Goal: Task Accomplishment & Management: Manage account settings

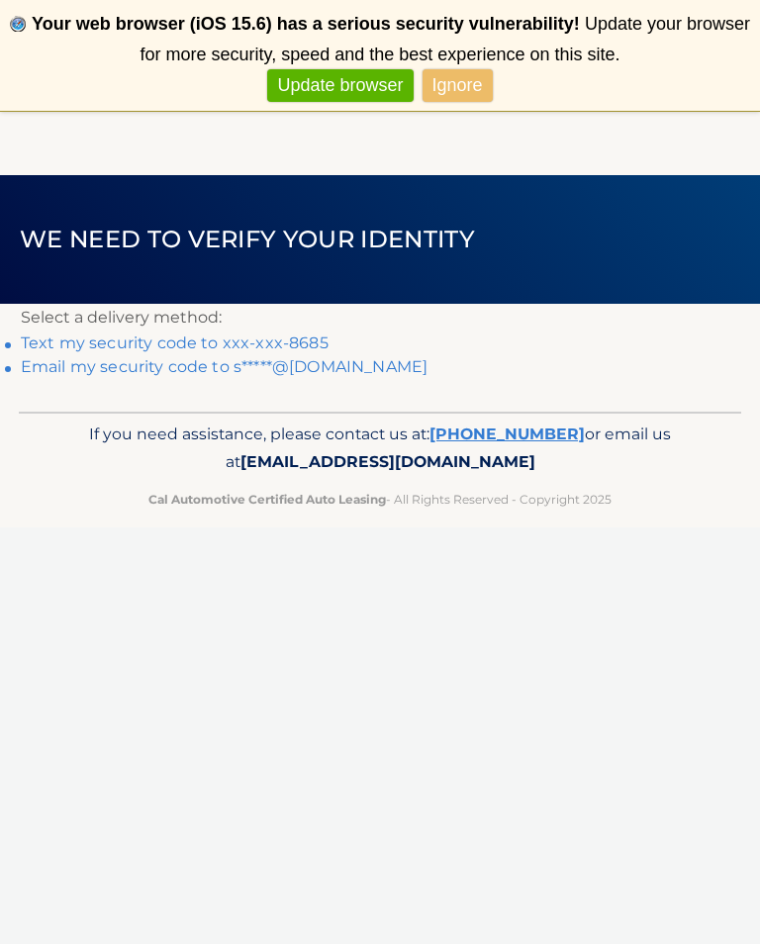
click at [307, 336] on link "Text my security code to xxx-xxx-8685" at bounding box center [175, 343] width 308 height 19
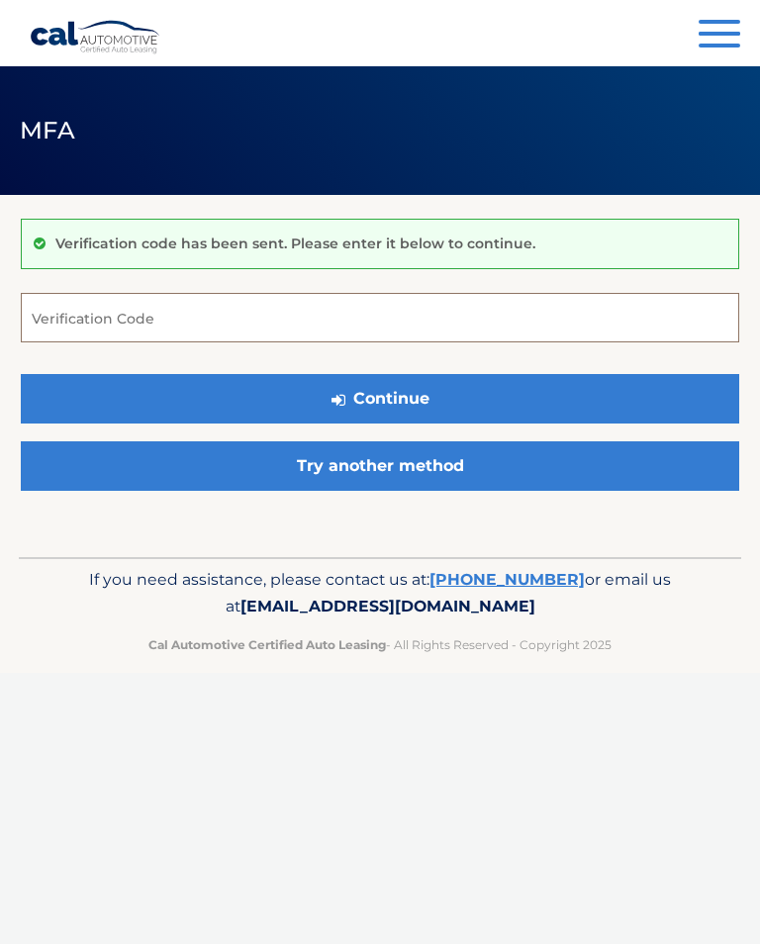
click at [235, 316] on input "Verification Code" at bounding box center [380, 317] width 719 height 49
type input "497469"
click at [441, 391] on button "Continue" at bounding box center [380, 398] width 719 height 49
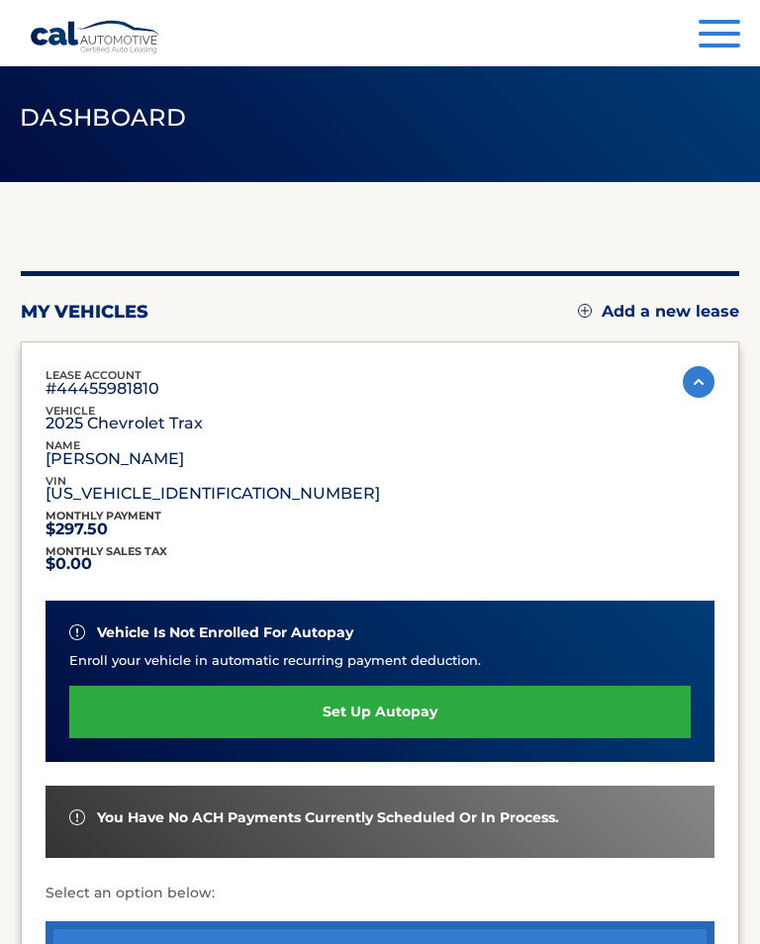
scroll to position [9, 0]
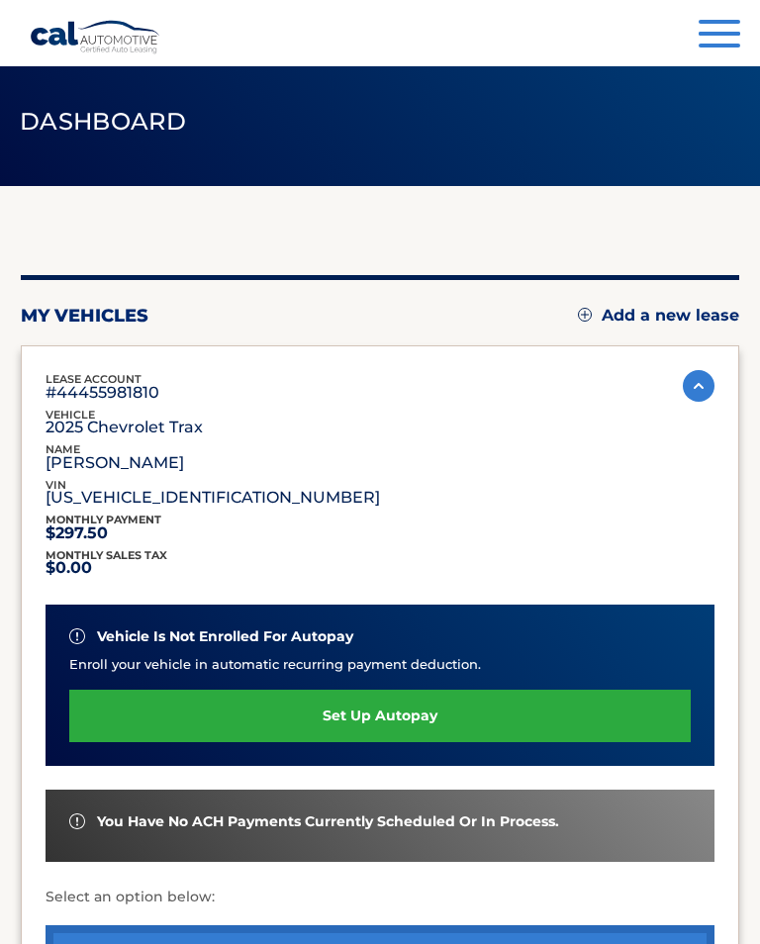
click at [406, 710] on link "set up autopay" at bounding box center [380, 716] width 622 height 52
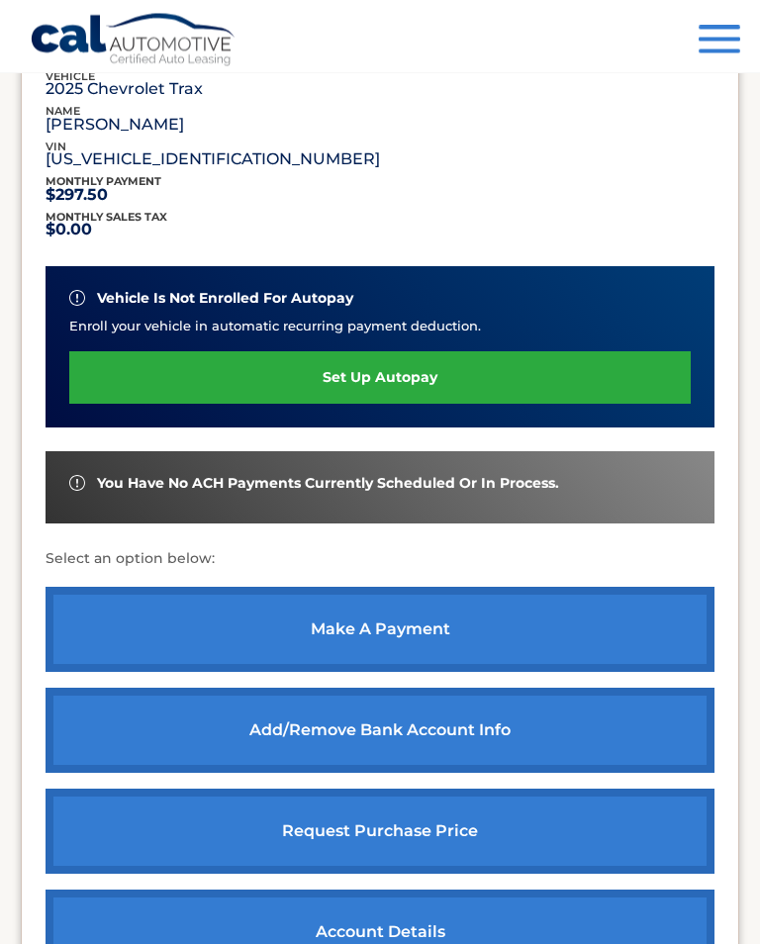
scroll to position [347, 0]
click at [509, 746] on link "Add/Remove bank account info" at bounding box center [380, 730] width 669 height 85
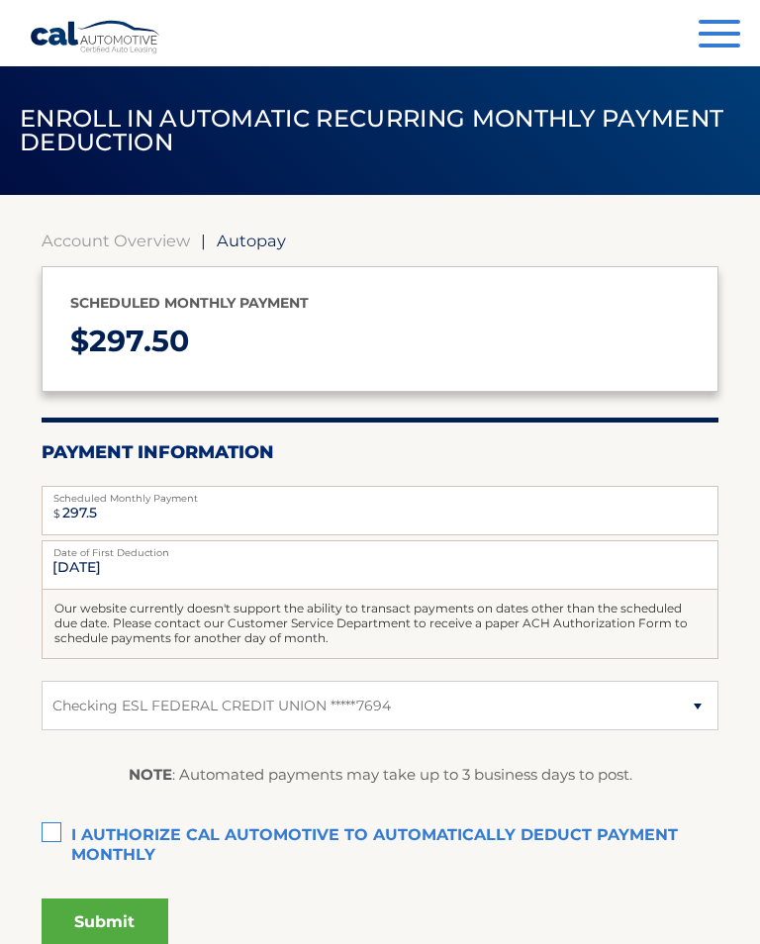
select select "MDI4M2RhMzUtZGM2Mi00ZGEwLWE3ZTMtMWY2OTU3ZWQyOTNl"
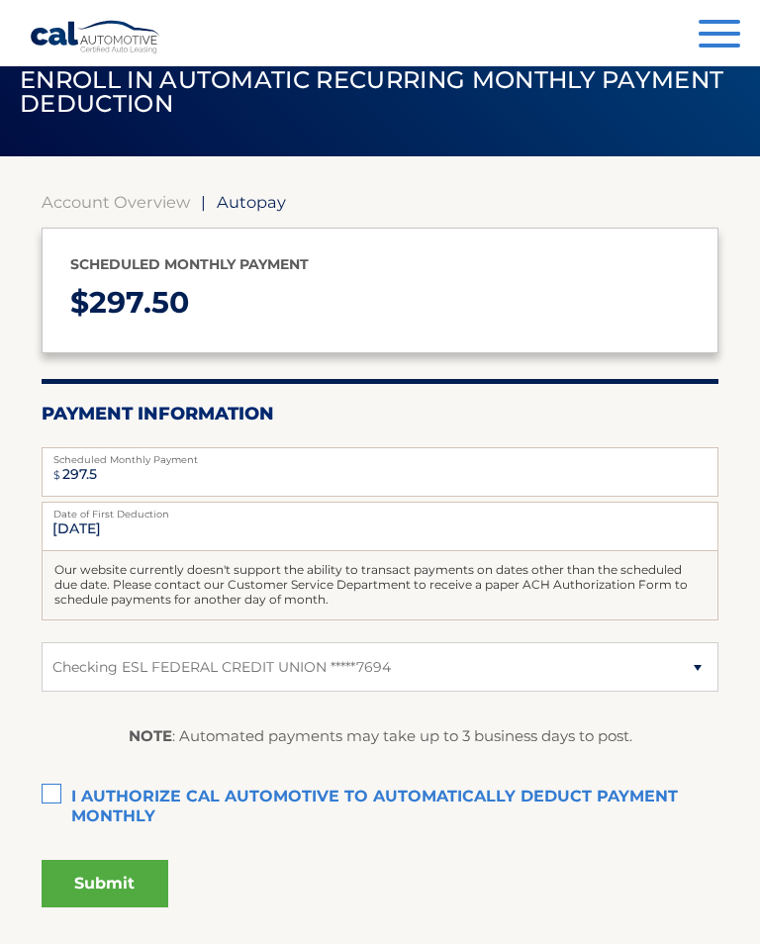
scroll to position [43, 0]
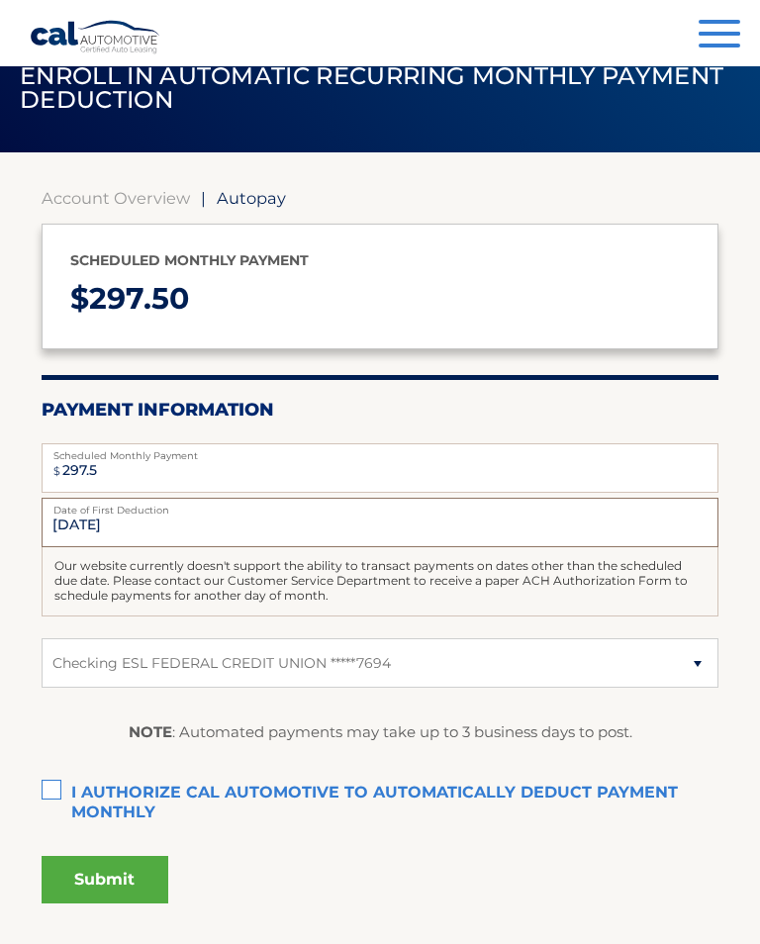
click at [208, 527] on input "[DATE]" at bounding box center [381, 522] width 678 height 49
click at [272, 532] on input "[DATE]" at bounding box center [381, 522] width 678 height 49
click at [155, 516] on input "[DATE]" at bounding box center [381, 522] width 678 height 49
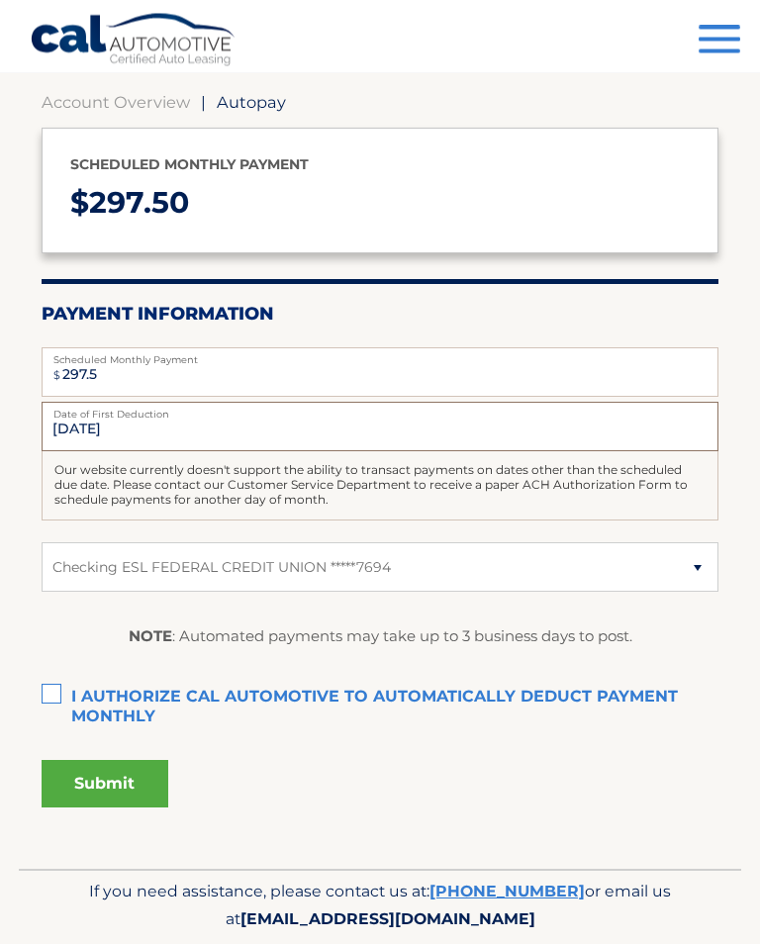
scroll to position [146, 0]
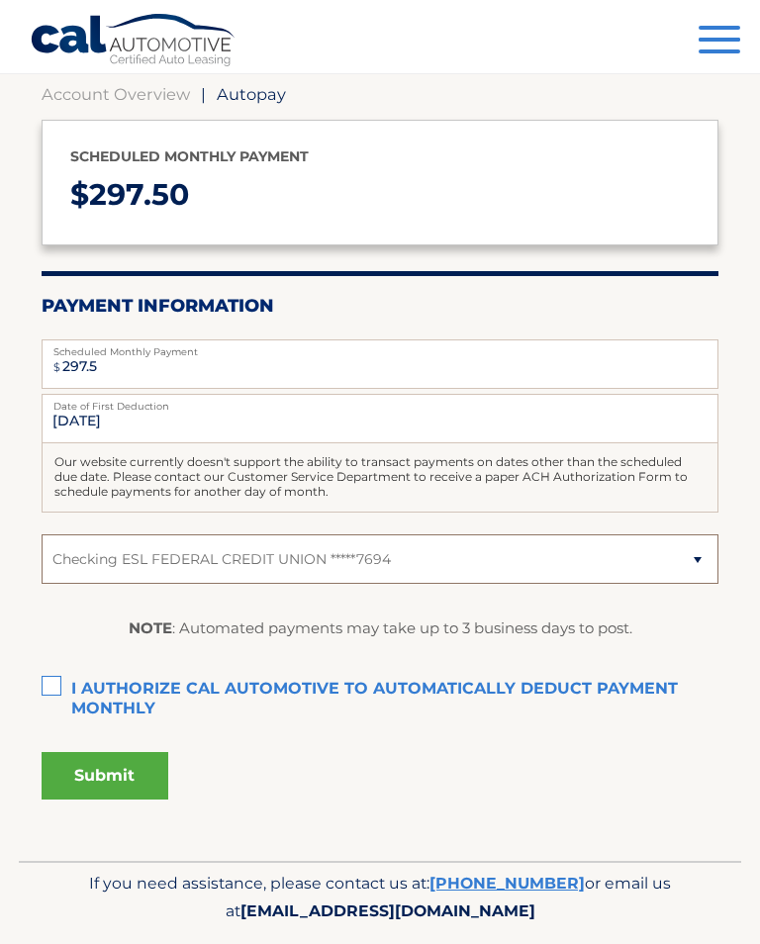
click at [692, 563] on select "Select Bank Account Checking ESL FEDERAL CREDIT UNION *****7694" at bounding box center [381, 558] width 678 height 49
click at [690, 564] on select "Select Bank Account Checking ESL FEDERAL CREDIT UNION *****7694" at bounding box center [381, 558] width 678 height 49
click at [153, 538] on select "Select Bank Account Checking ESL FEDERAL CREDIT UNION *****7694" at bounding box center [381, 558] width 678 height 49
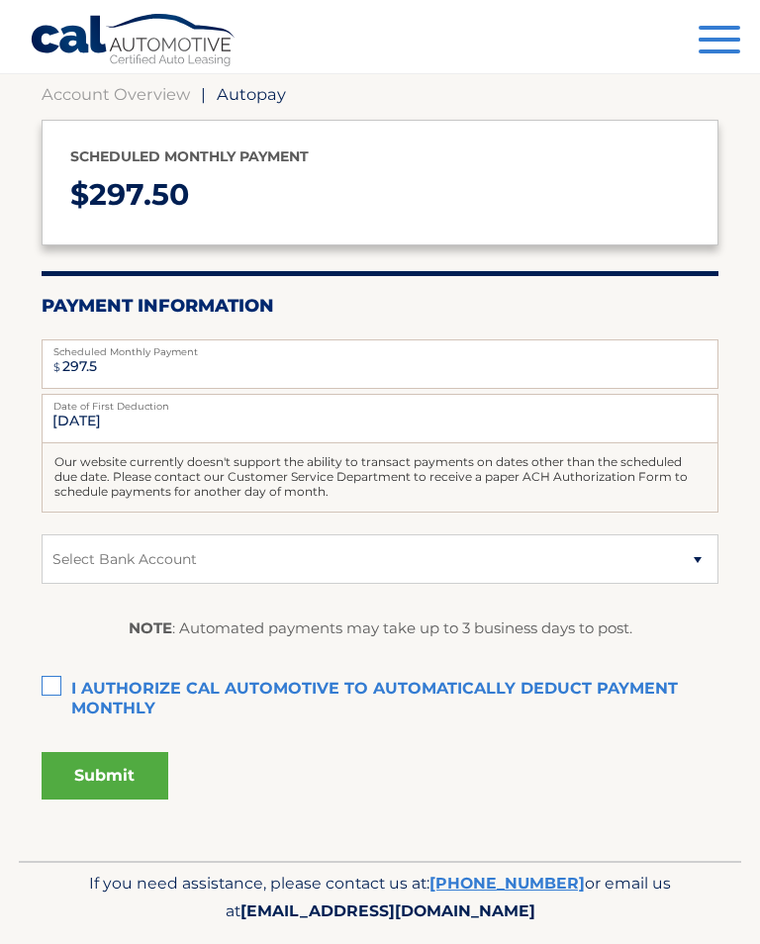
click at [48, 688] on label "I authorize cal automotive to automatically deduct payment monthly This checkbo…" at bounding box center [381, 690] width 678 height 40
click at [0, 0] on input "I authorize cal automotive to automatically deduct payment monthly This checkbo…" at bounding box center [0, 0] width 0 height 0
click at [137, 778] on button "Submit" at bounding box center [105, 776] width 127 height 48
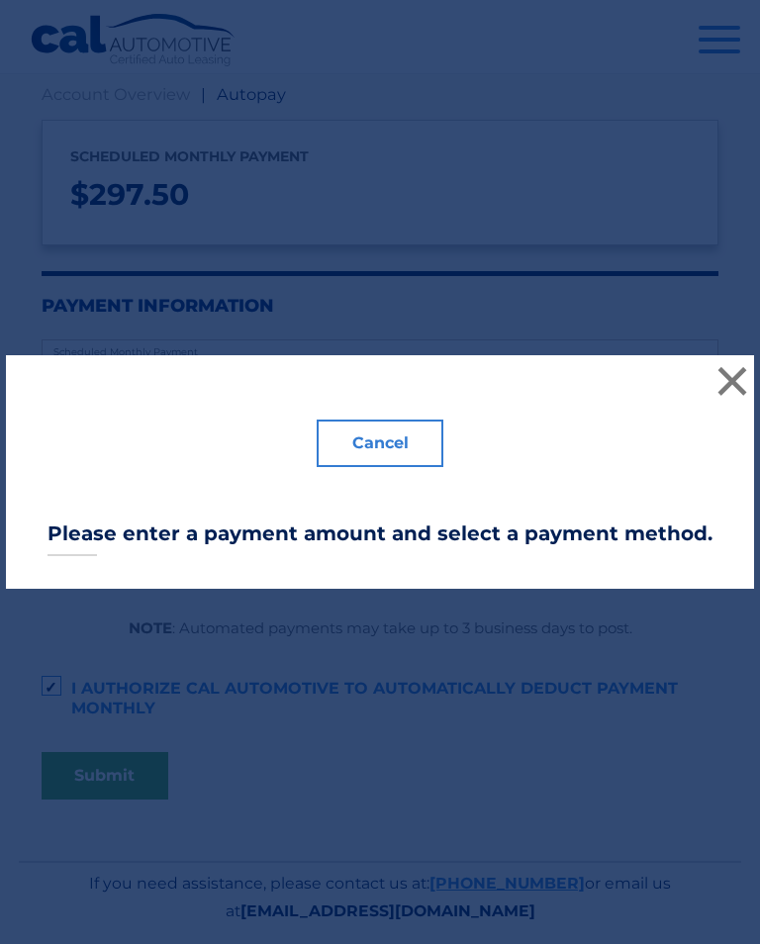
click at [733, 401] on button "×" at bounding box center [733, 381] width 40 height 40
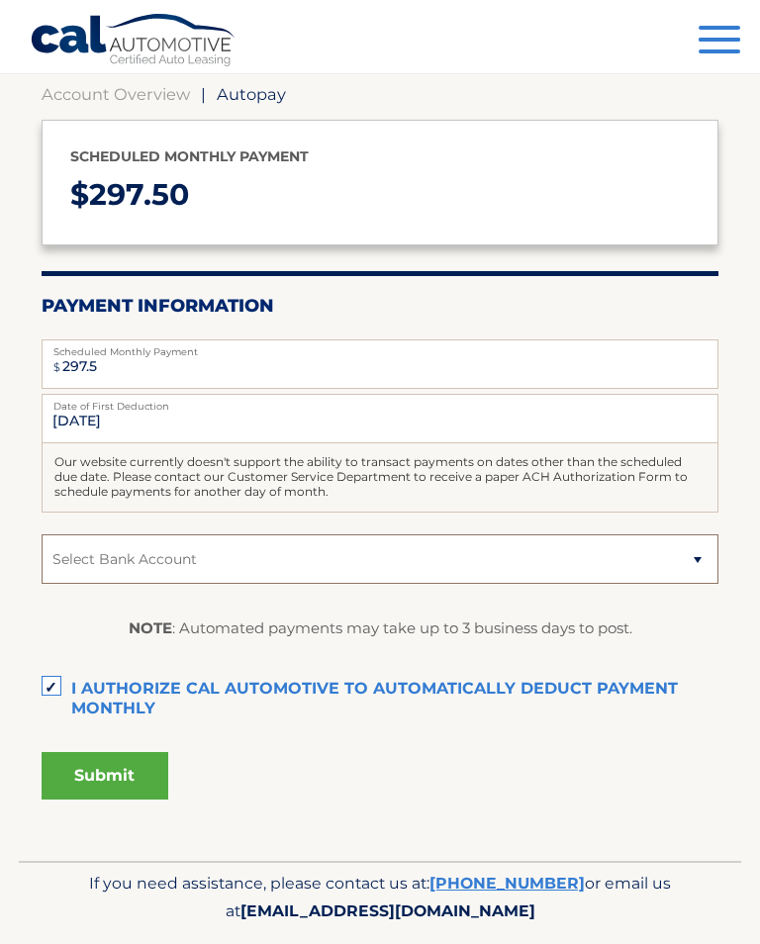
click at [125, 554] on select "Select Bank Account Checking ESL FEDERAL CREDIT UNION *****7694" at bounding box center [381, 558] width 678 height 49
select select "MDI4M2RhMzUtZGM2Mi00ZGEwLWE3ZTMtMWY2OTU3ZWQyOTNl"
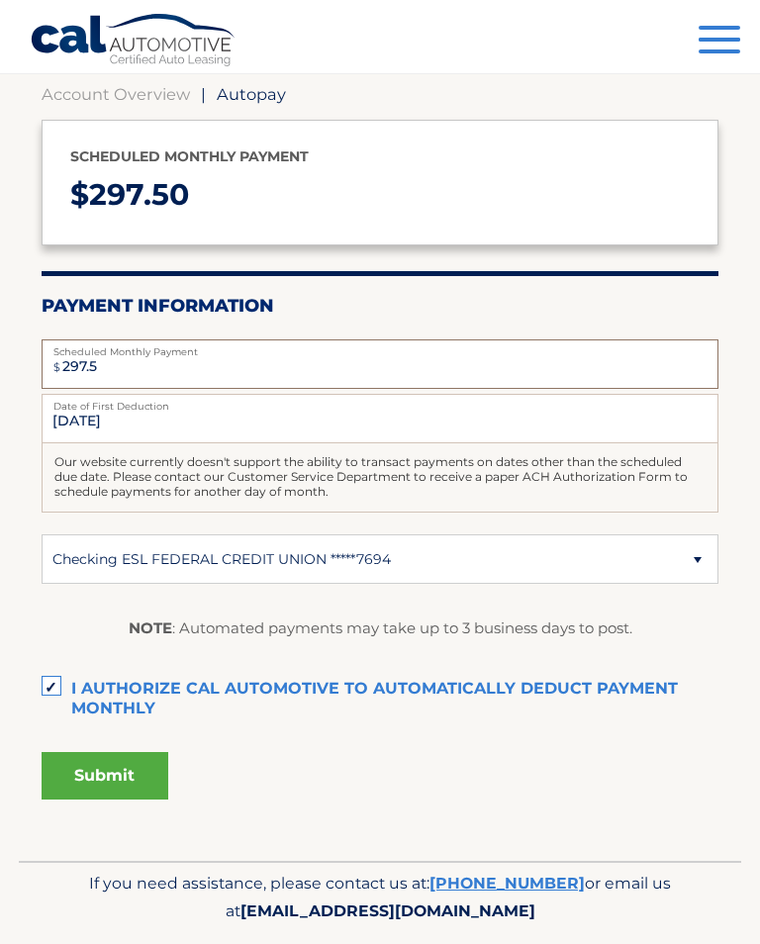
click at [127, 370] on input "297.5" at bounding box center [381, 364] width 678 height 49
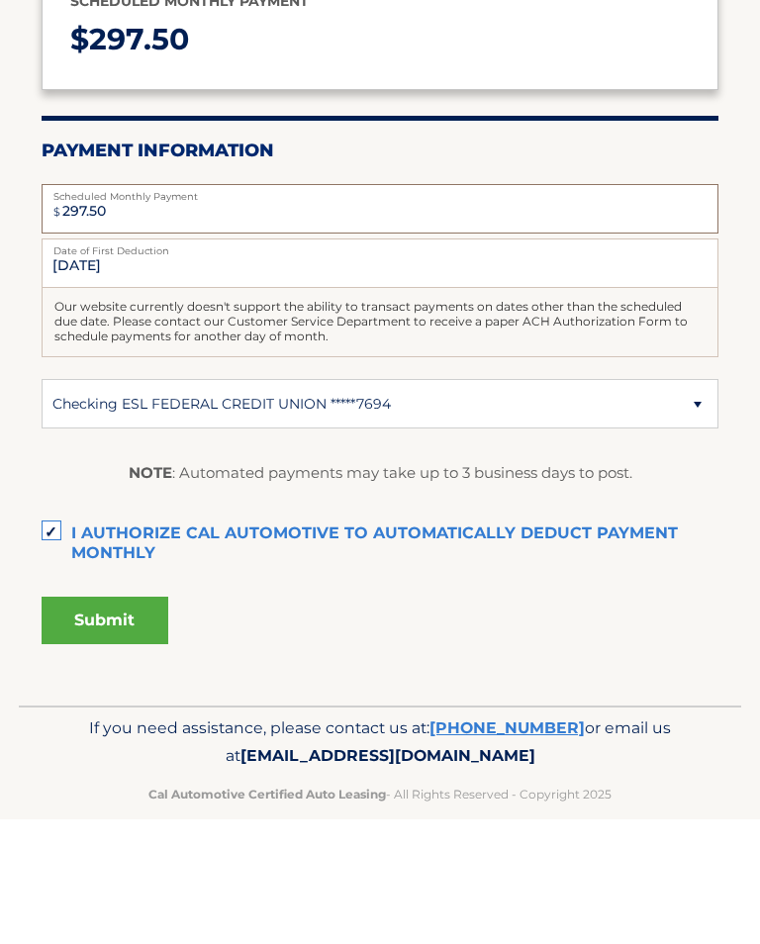
type input "297.50"
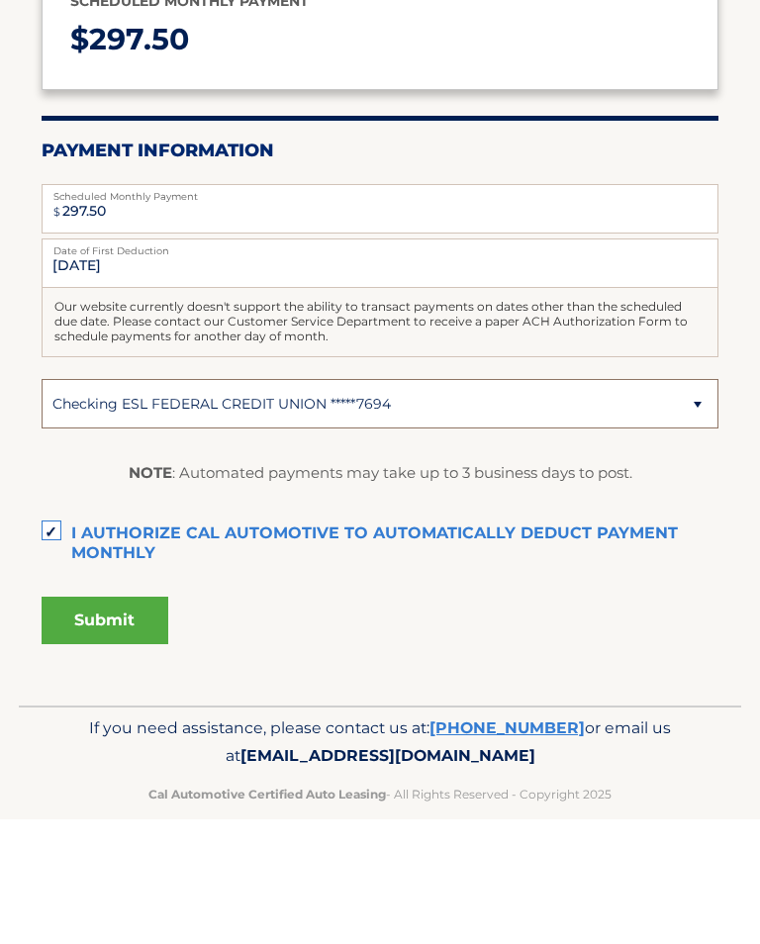
click at [698, 504] on select "Select Bank Account Checking ESL FEDERAL CREDIT UNION *****7694" at bounding box center [381, 528] width 678 height 49
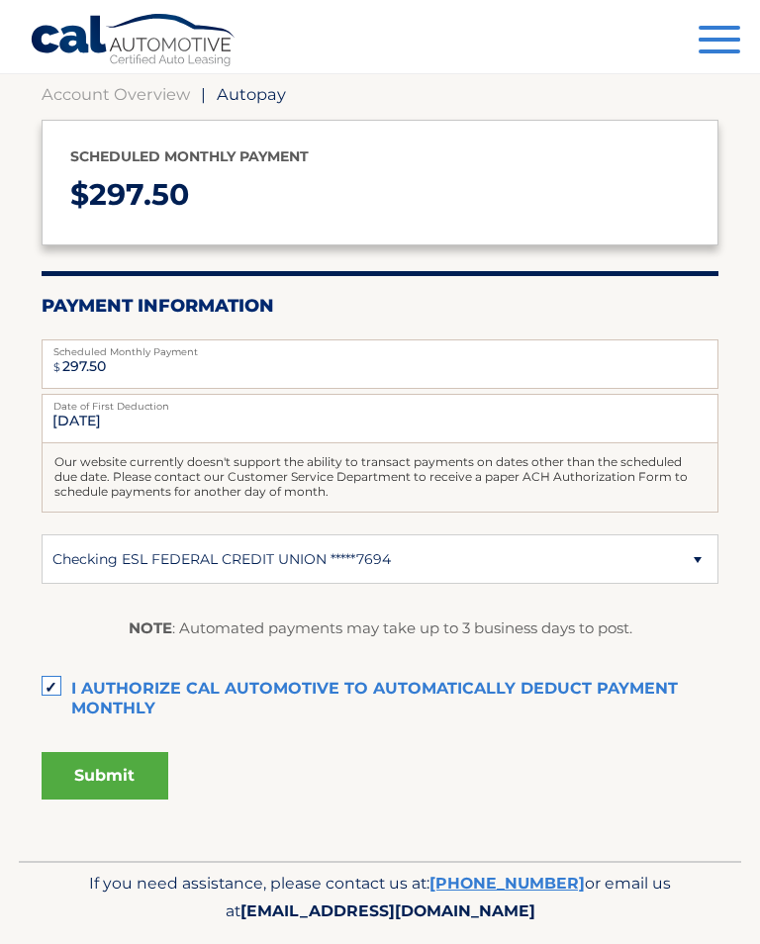
click at [258, 87] on span "Autopay" at bounding box center [251, 94] width 69 height 20
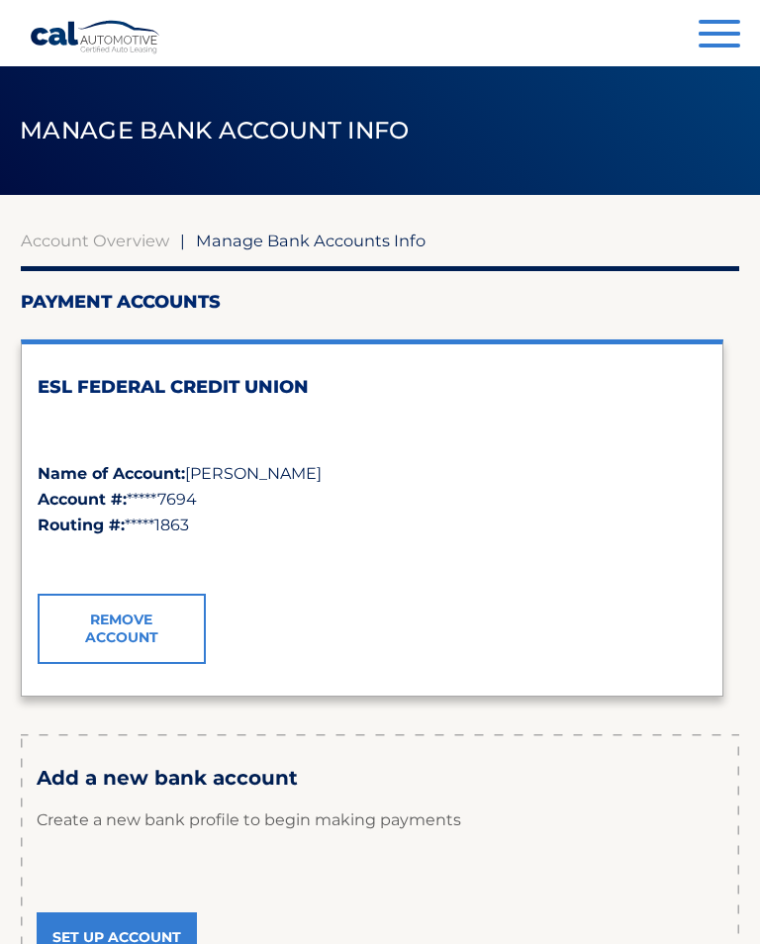
click at [143, 619] on link "Remove Account" at bounding box center [122, 628] width 168 height 69
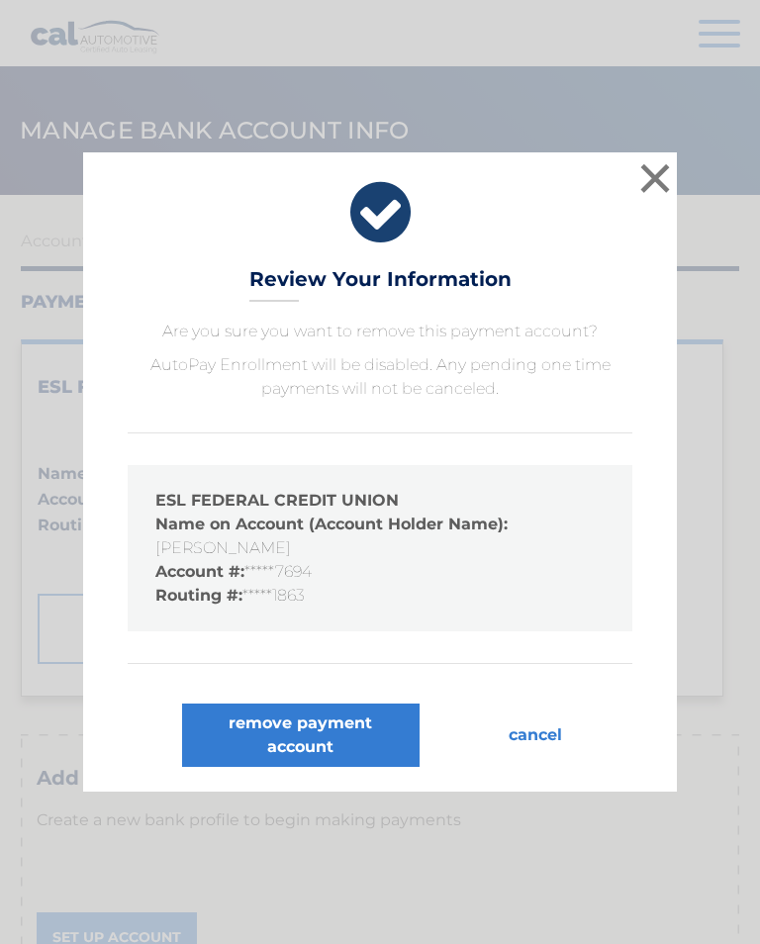
click at [317, 745] on button "remove payment account" at bounding box center [301, 735] width 238 height 63
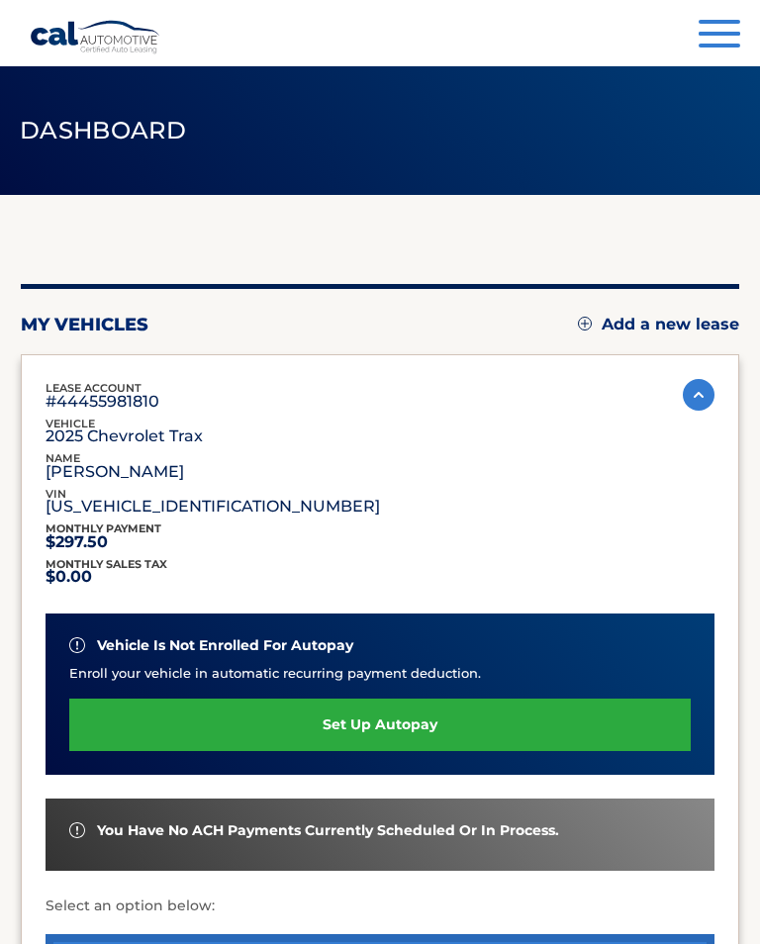
click at [388, 728] on link "set up autopay" at bounding box center [380, 725] width 622 height 52
click at [448, 730] on link "set up autopay" at bounding box center [380, 725] width 622 height 52
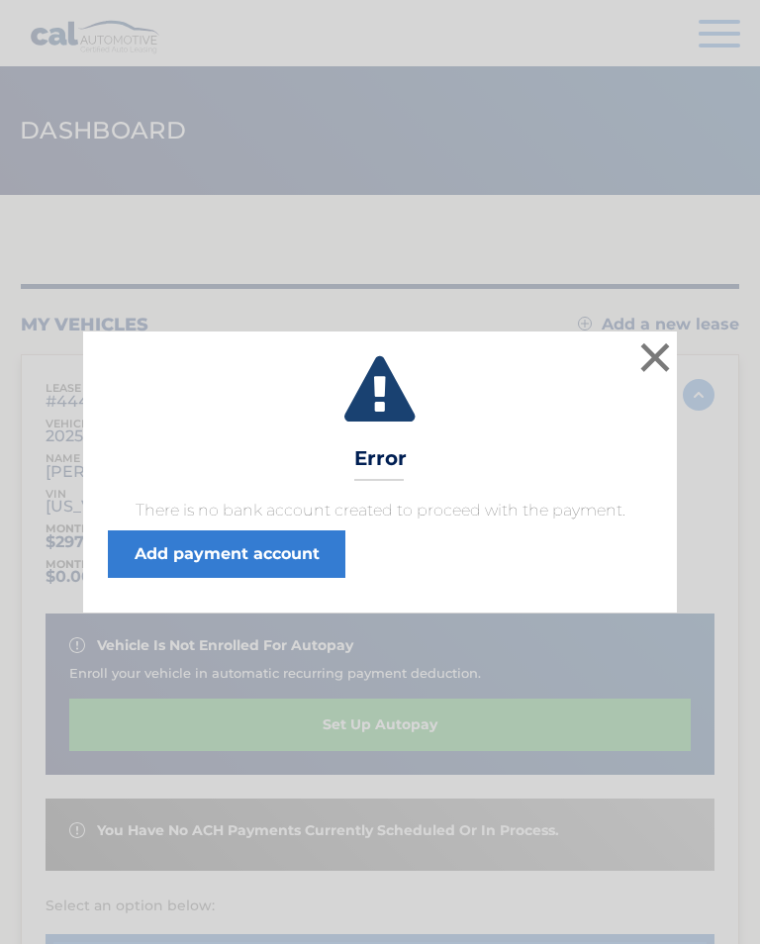
click at [279, 550] on link "Add payment account" at bounding box center [227, 555] width 238 height 48
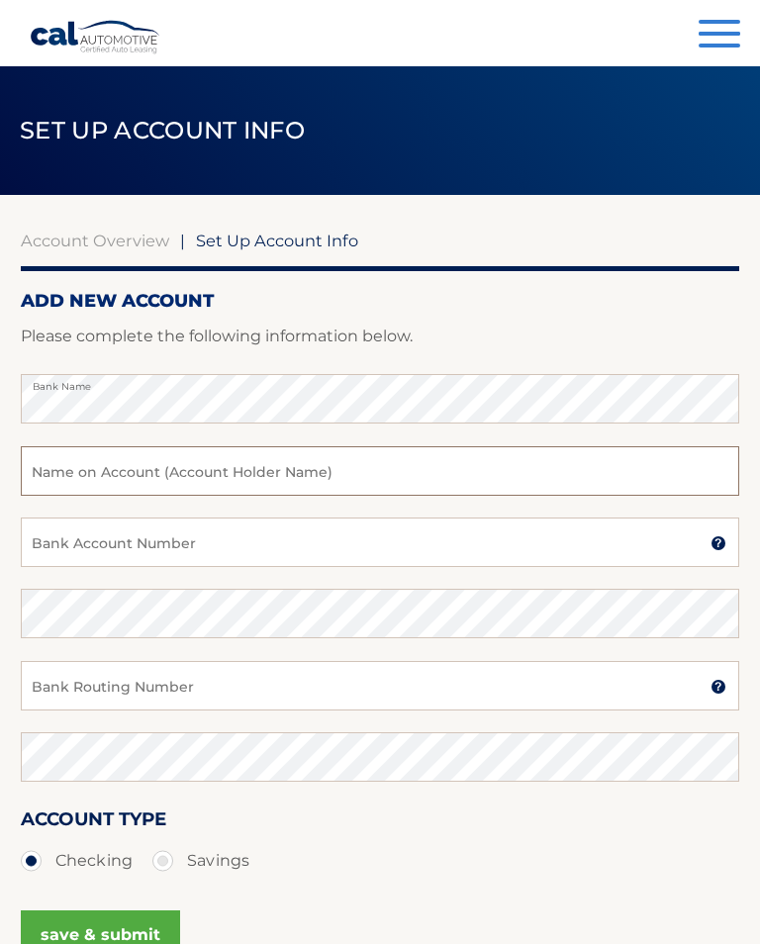
click at [176, 478] on input "text" at bounding box center [380, 470] width 719 height 49
type input "[PERSON_NAME]"
click at [187, 551] on input "Bank Account Number" at bounding box center [380, 542] width 719 height 49
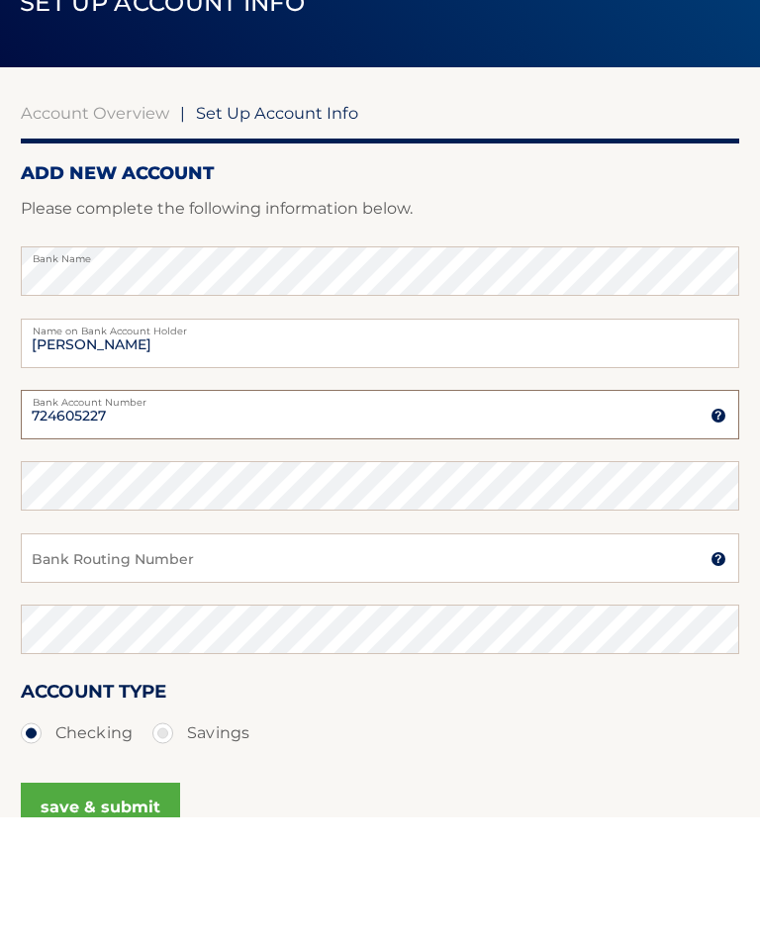
type input "724605227"
click at [249, 661] on input "Bank Routing Number" at bounding box center [380, 685] width 719 height 49
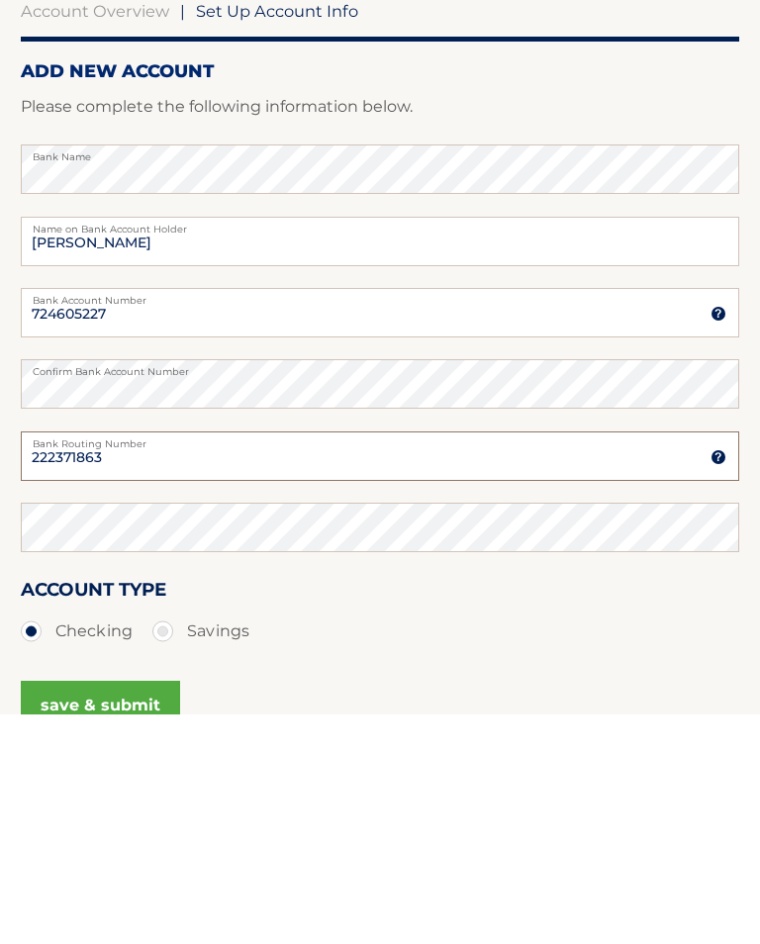
type input "222371863"
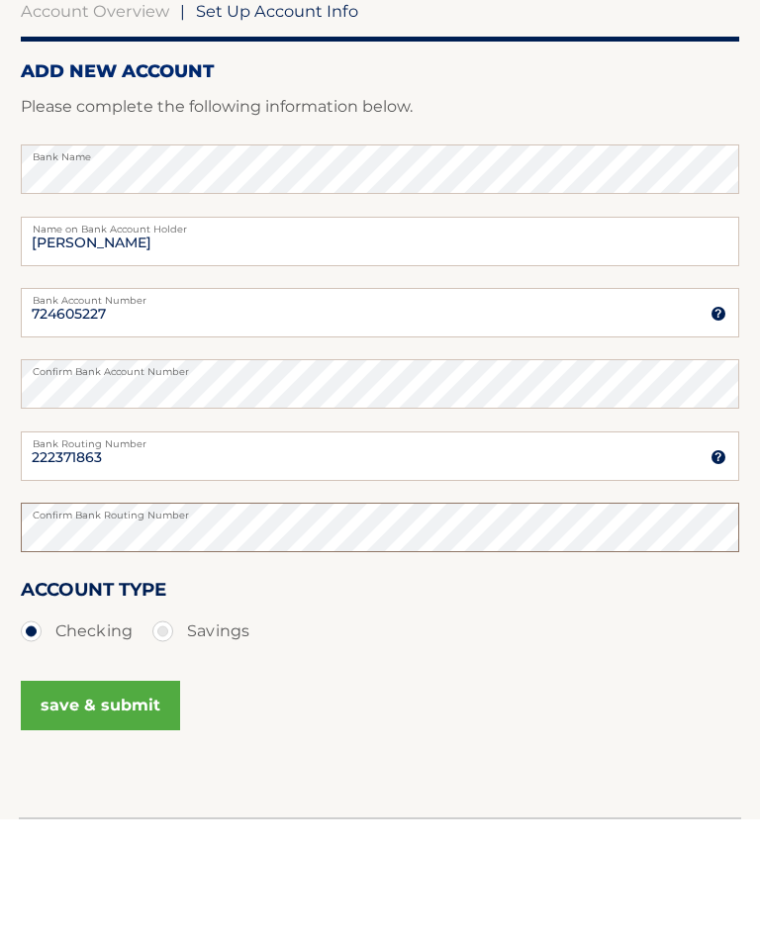
scroll to position [134, 0]
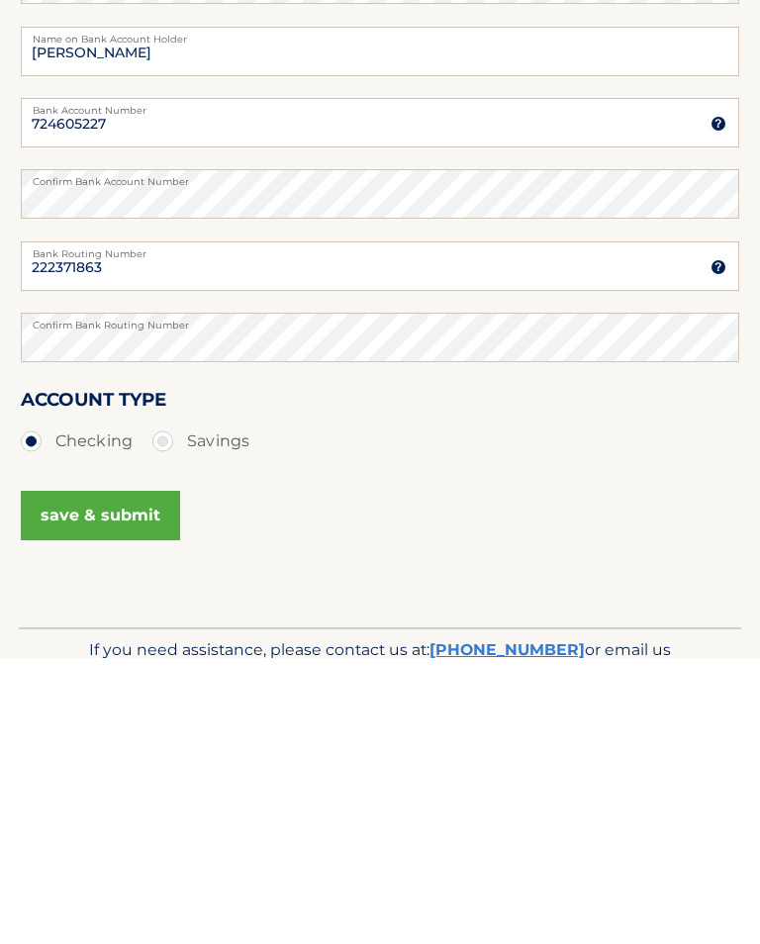
click at [171, 708] on label "Savings" at bounding box center [200, 728] width 97 height 40
click at [171, 708] on input "Savings" at bounding box center [170, 724] width 20 height 32
radio input "true"
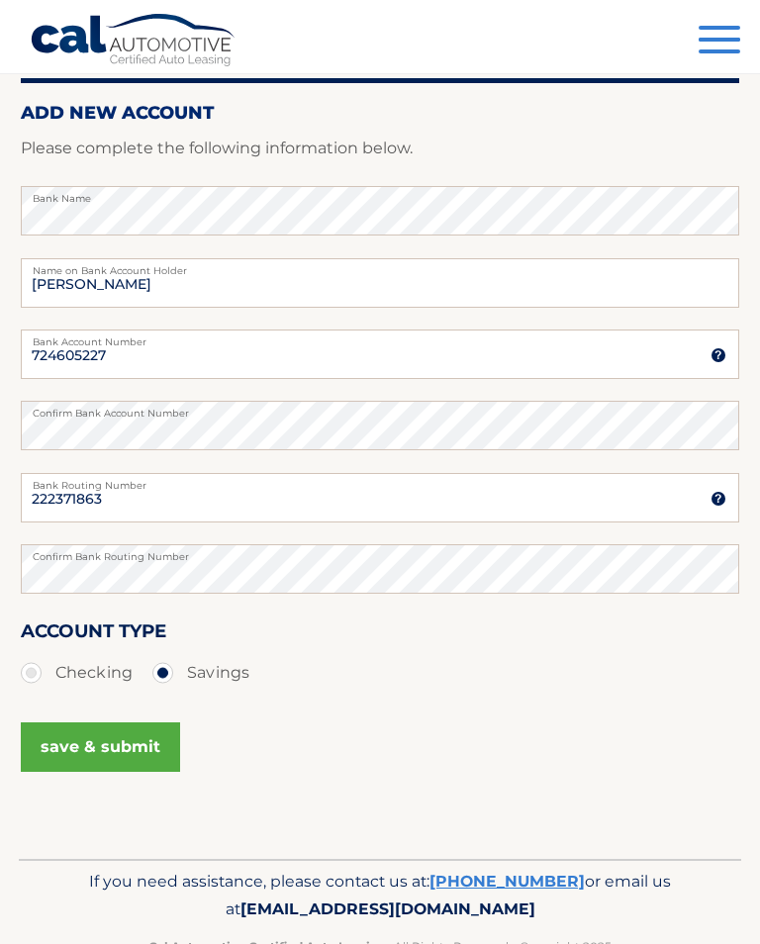
click at [135, 762] on button "save & submit" at bounding box center [100, 747] width 159 height 49
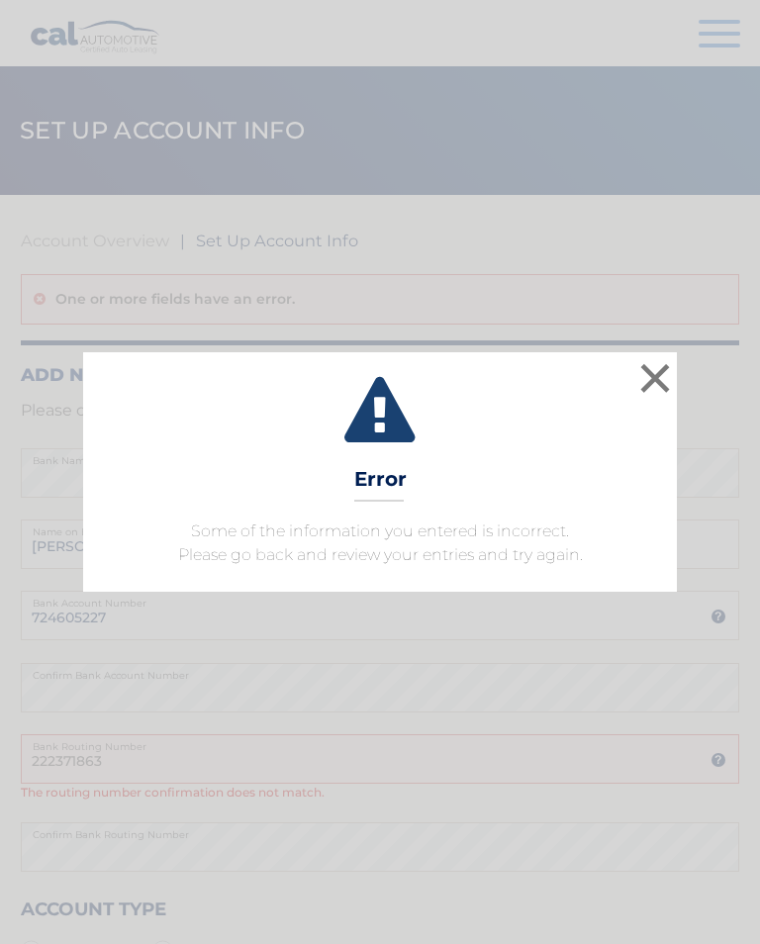
click at [657, 378] on button "×" at bounding box center [655, 378] width 40 height 40
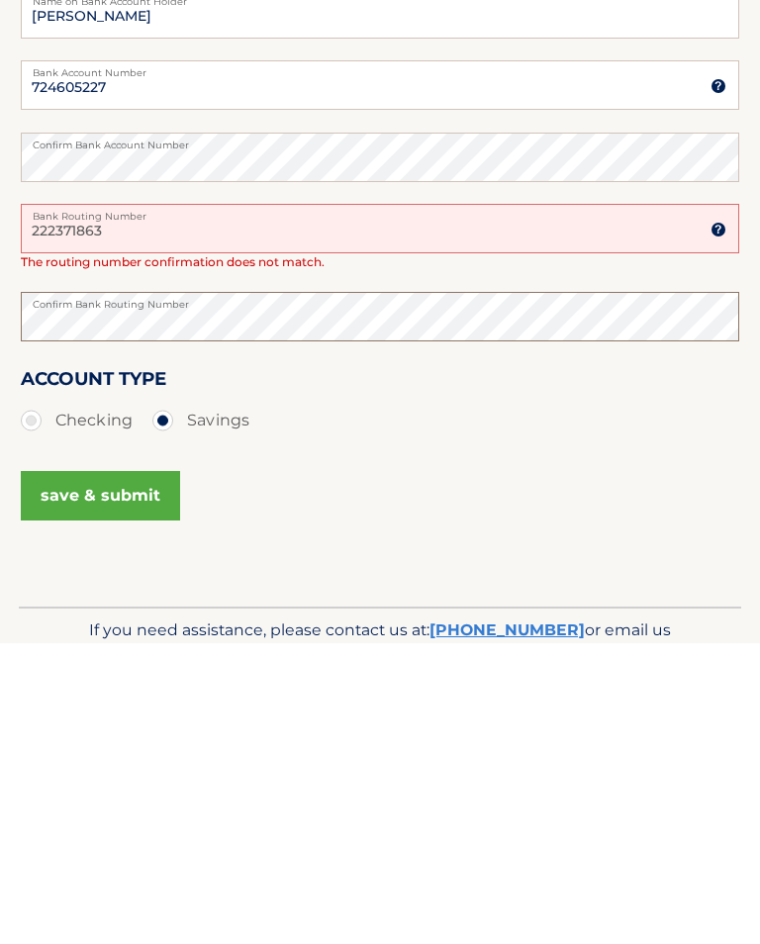
scroll to position [236, 0]
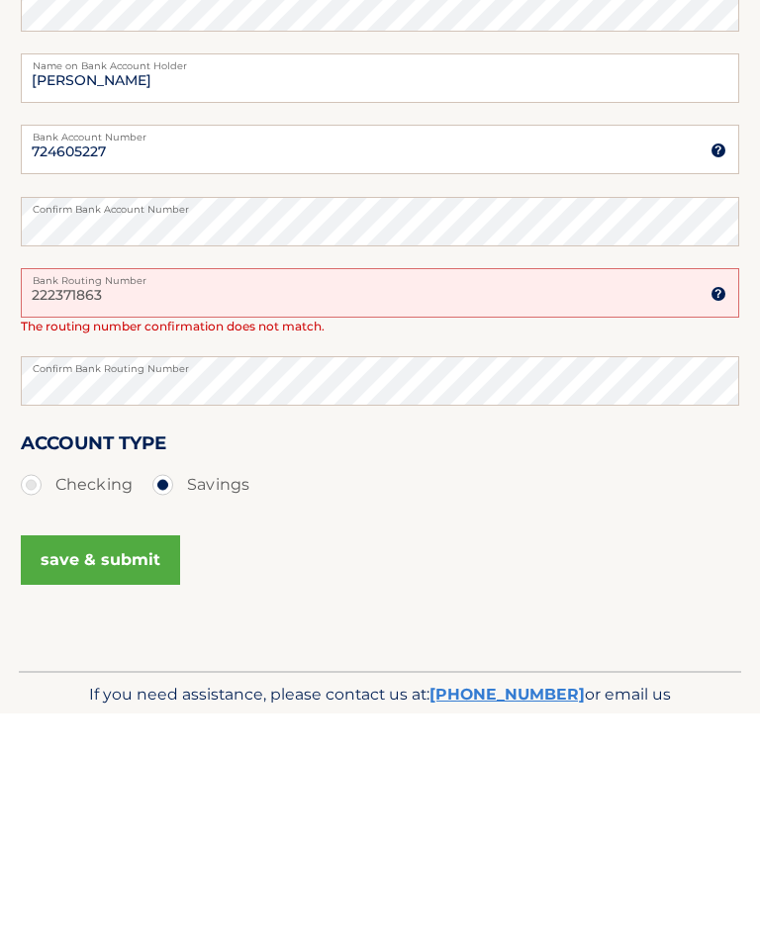
click at [127, 766] on button "save & submit" at bounding box center [100, 790] width 159 height 49
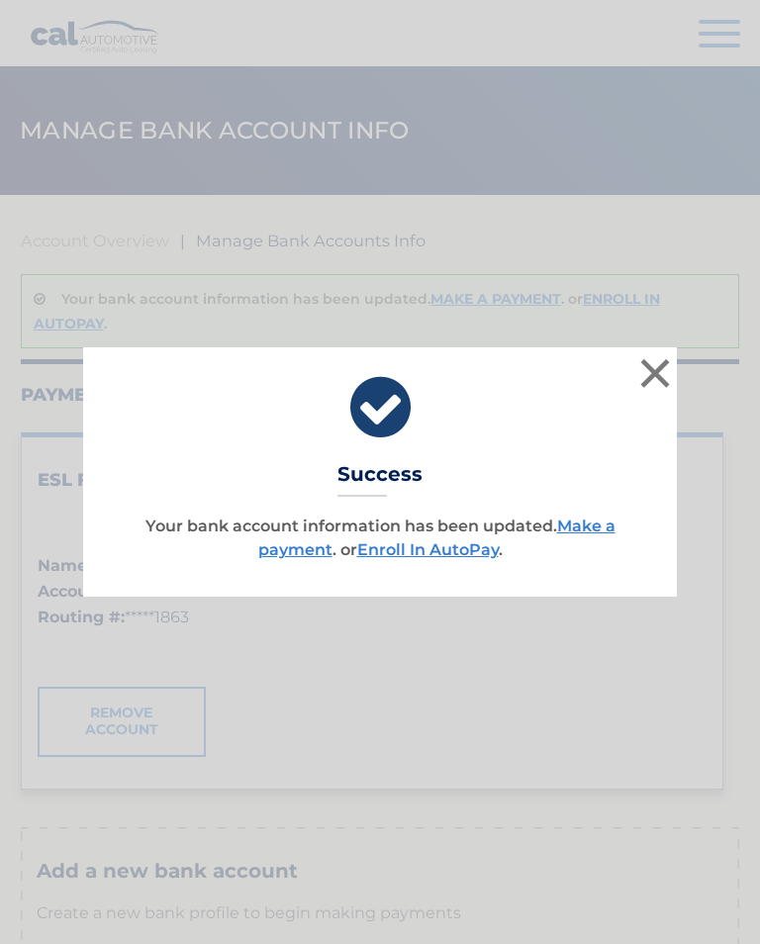
click at [657, 382] on button "×" at bounding box center [655, 373] width 40 height 40
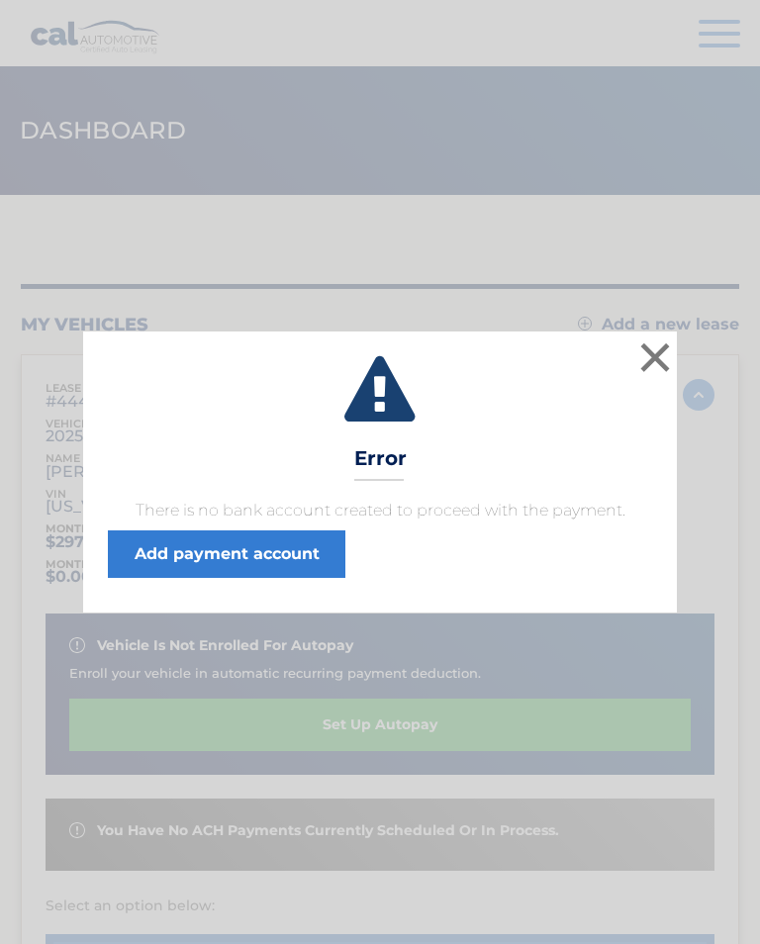
click at [657, 366] on button "×" at bounding box center [655, 358] width 40 height 40
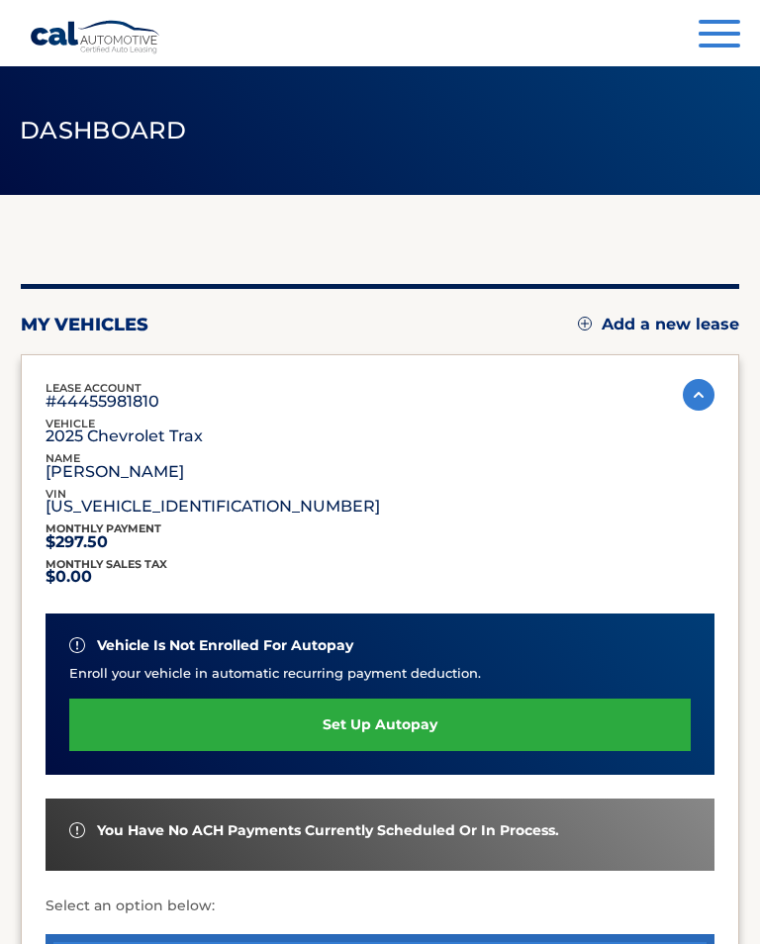
click at [394, 728] on link "set up autopay" at bounding box center [380, 725] width 622 height 52
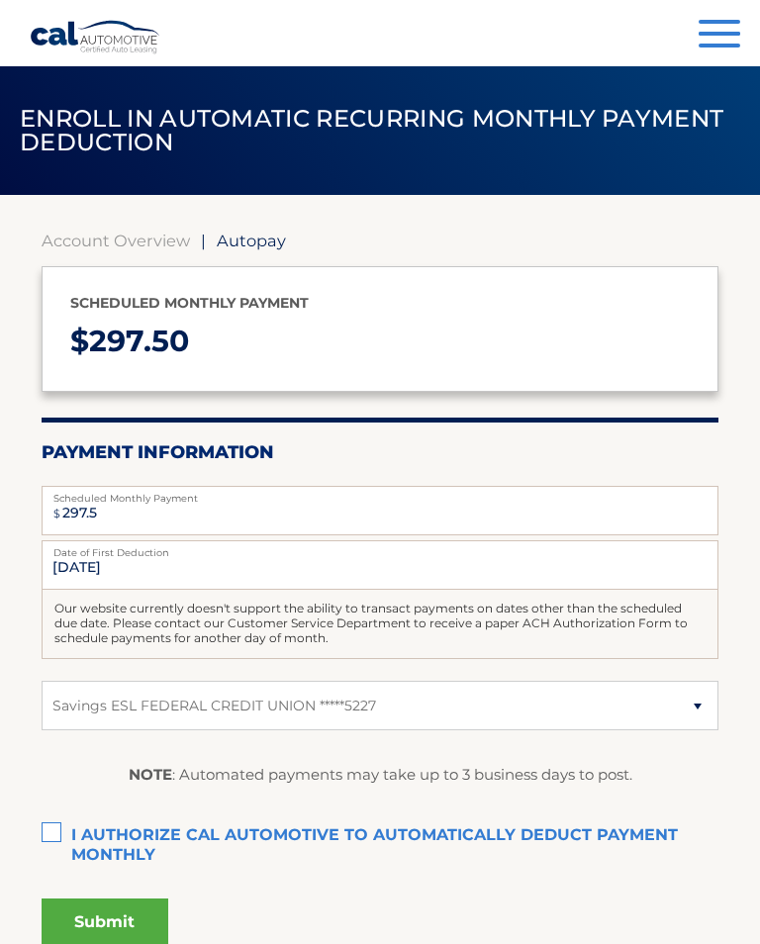
select select "MmI2OThiY2EtNDE2ZS00Zjk4LTgyODQtNDY3NzcyMWQ3N2U4"
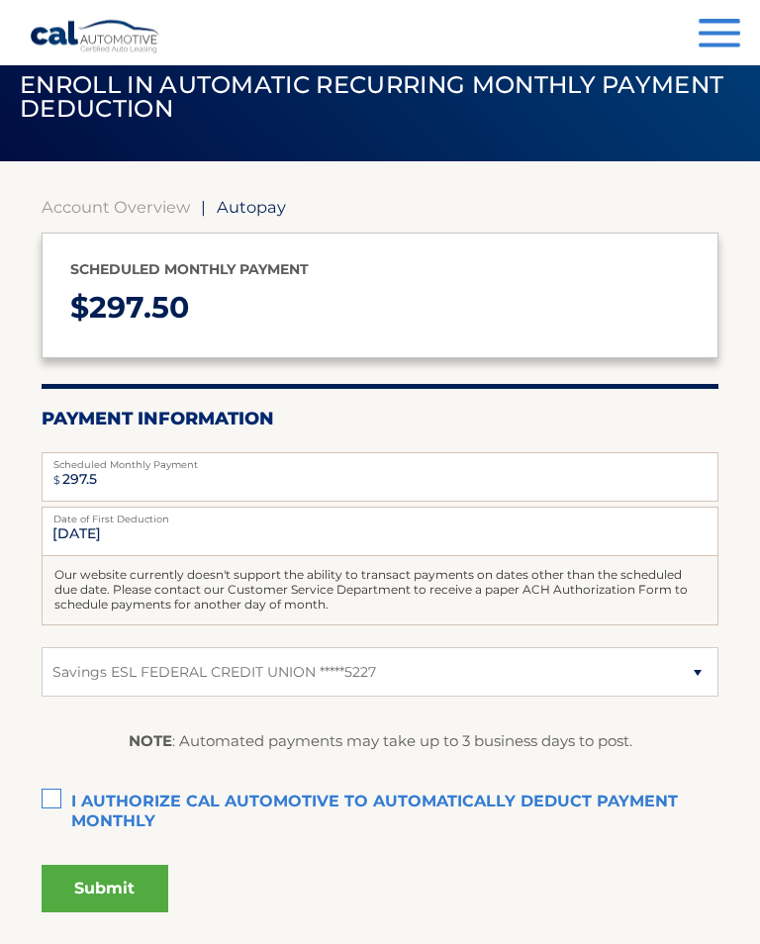
scroll to position [34, 0]
click at [52, 801] on label "I authorize cal automotive to automatically deduct payment monthly This checkbo…" at bounding box center [381, 803] width 678 height 40
click at [0, 0] on input "I authorize cal automotive to automatically deduct payment monthly This checkbo…" at bounding box center [0, 0] width 0 height 0
click at [115, 885] on button "Submit" at bounding box center [105, 889] width 127 height 48
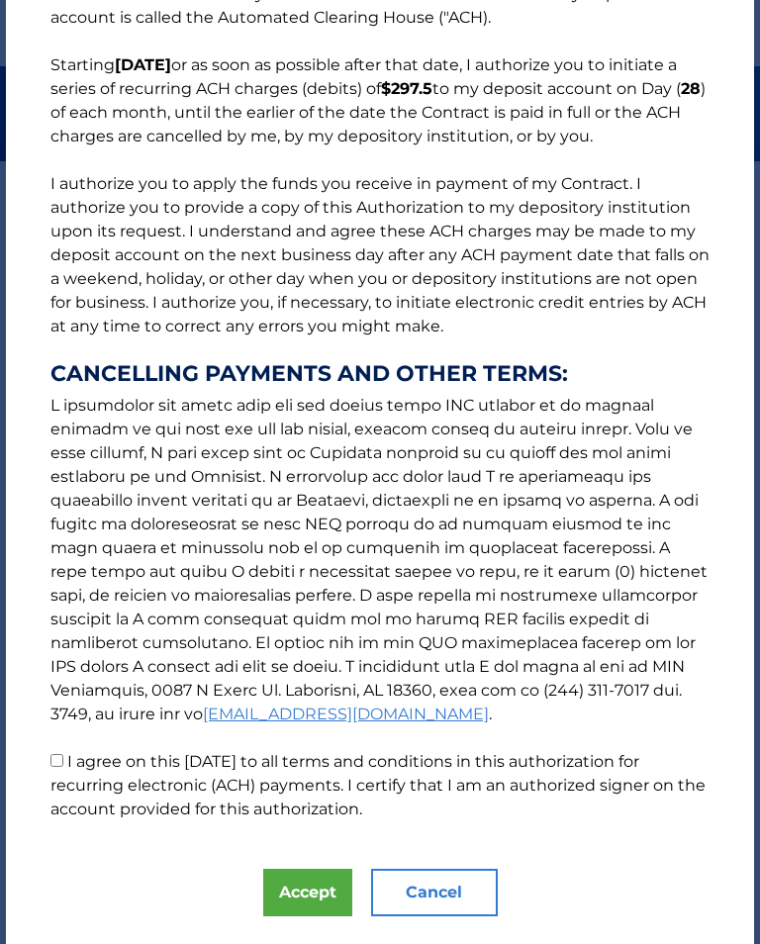
scroll to position [181, 0]
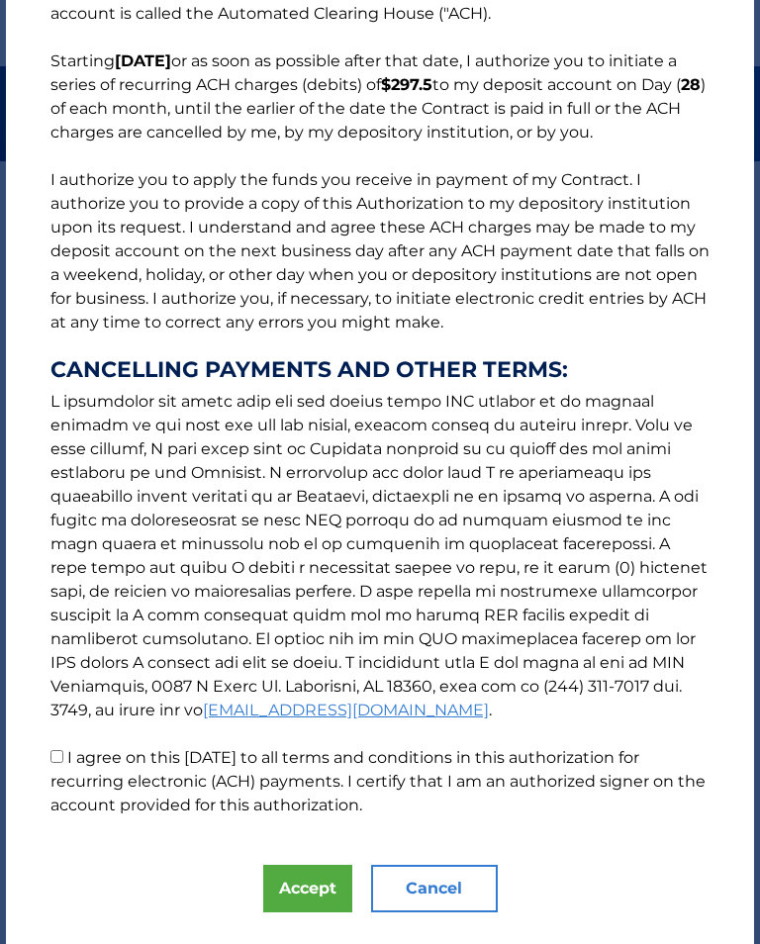
click at [51, 752] on input "I agree on this [DATE] to all terms and conditions in this authorization for re…" at bounding box center [56, 756] width 13 height 13
checkbox input "true"
click at [312, 887] on button "Accept" at bounding box center [307, 889] width 89 height 48
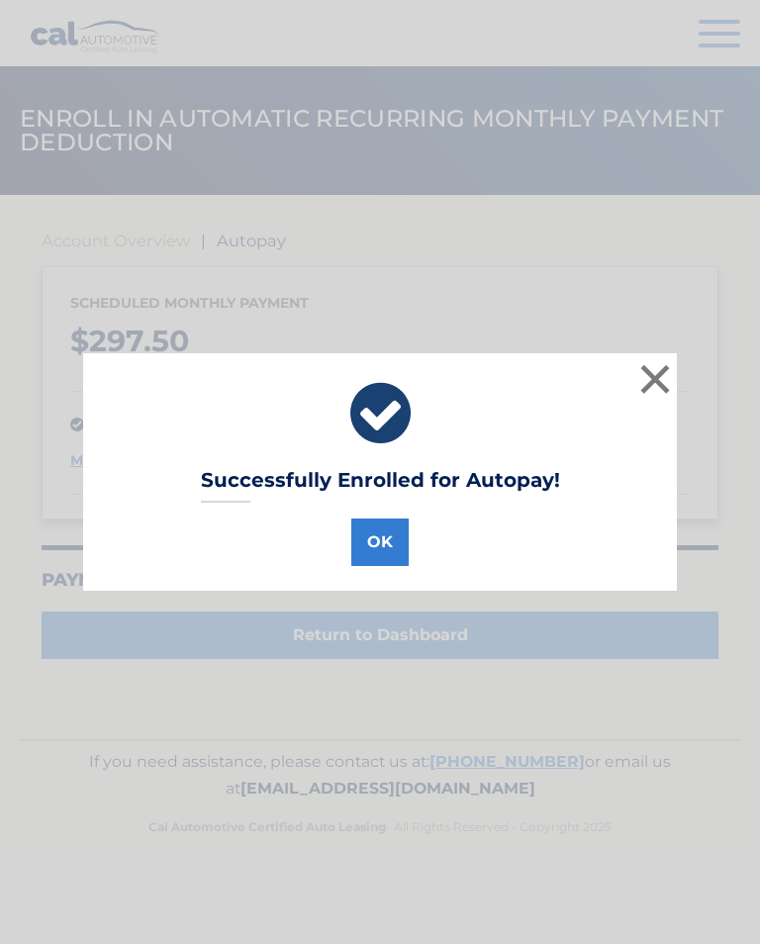
click at [384, 533] on button "OK" at bounding box center [379, 543] width 57 height 48
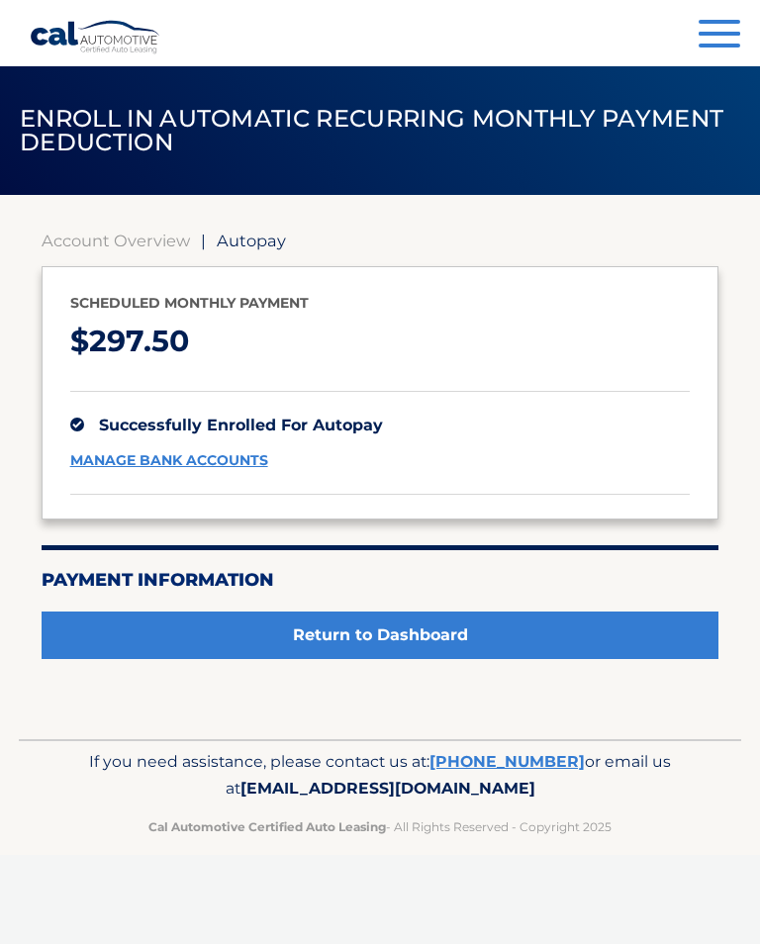
click at [425, 631] on link "Return to Dashboard" at bounding box center [381, 636] width 678 height 48
